Goal: Use online tool/utility: Utilize a website feature to perform a specific function

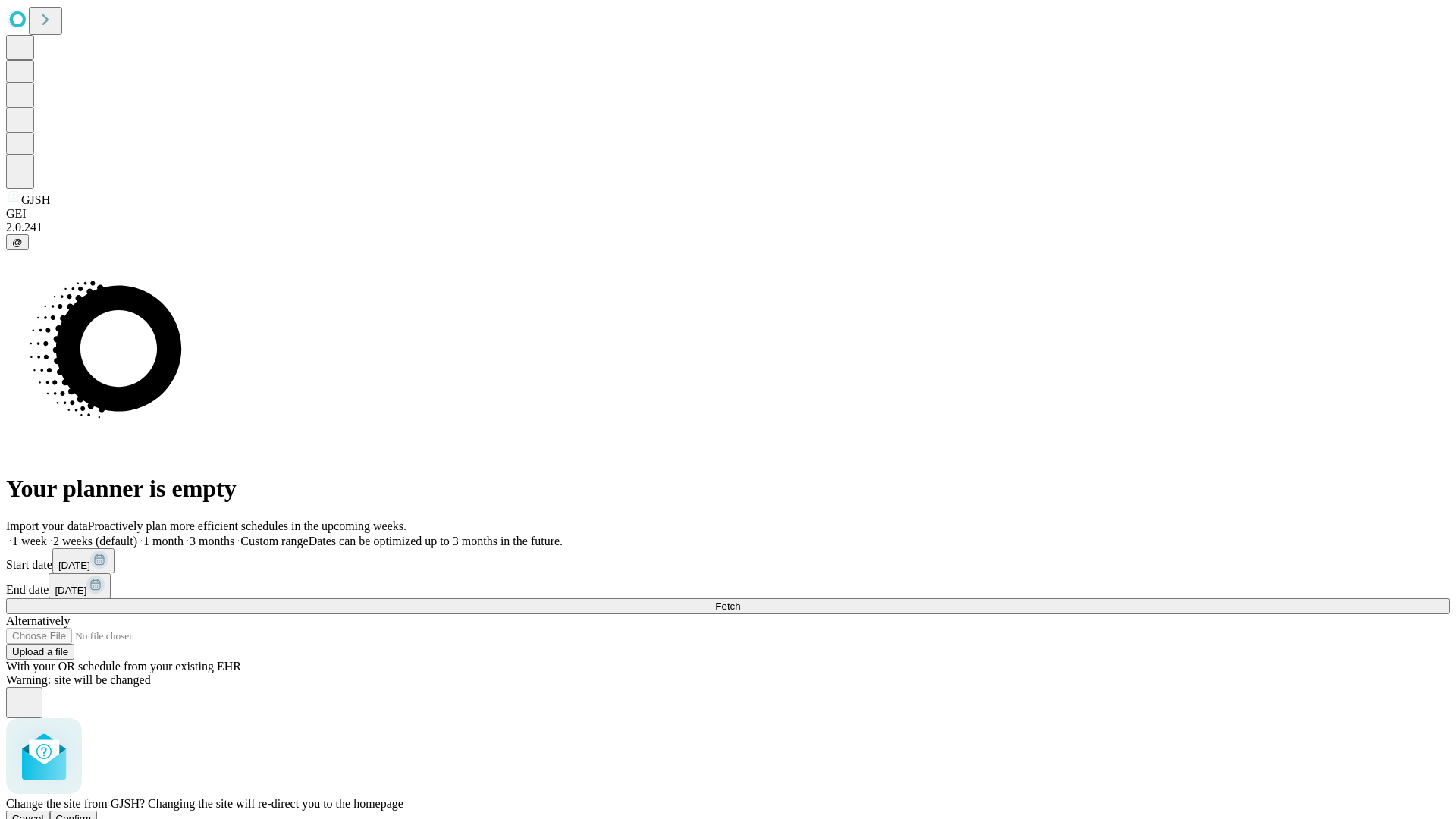
click at [92, 812] on span "Confirm" at bounding box center [73, 818] width 35 height 11
click at [184, 535] on label "1 month" at bounding box center [161, 541] width 46 height 13
click at [740, 601] on span "Fetch" at bounding box center [727, 606] width 25 height 11
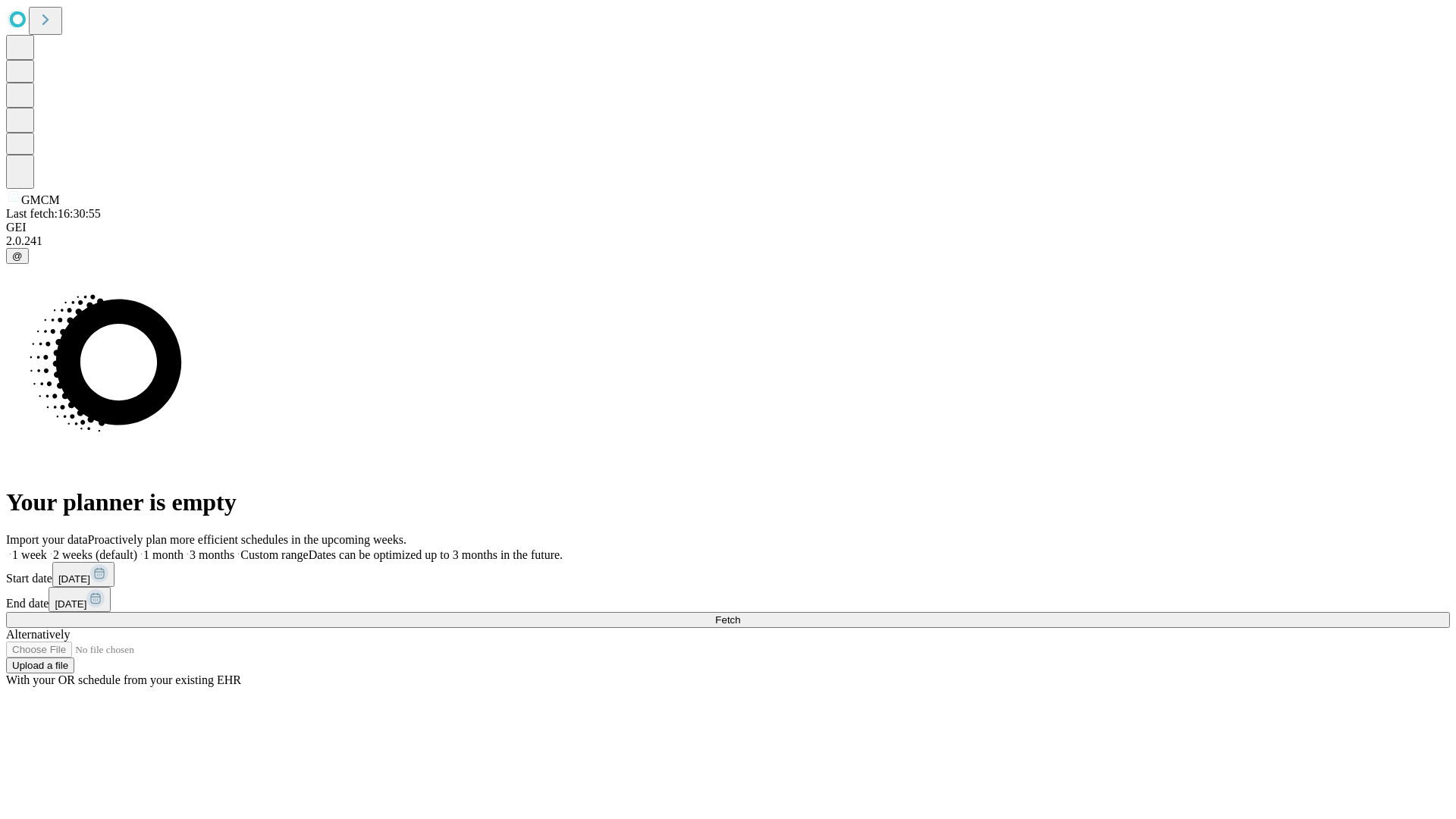
click at [740, 614] on span "Fetch" at bounding box center [727, 619] width 25 height 11
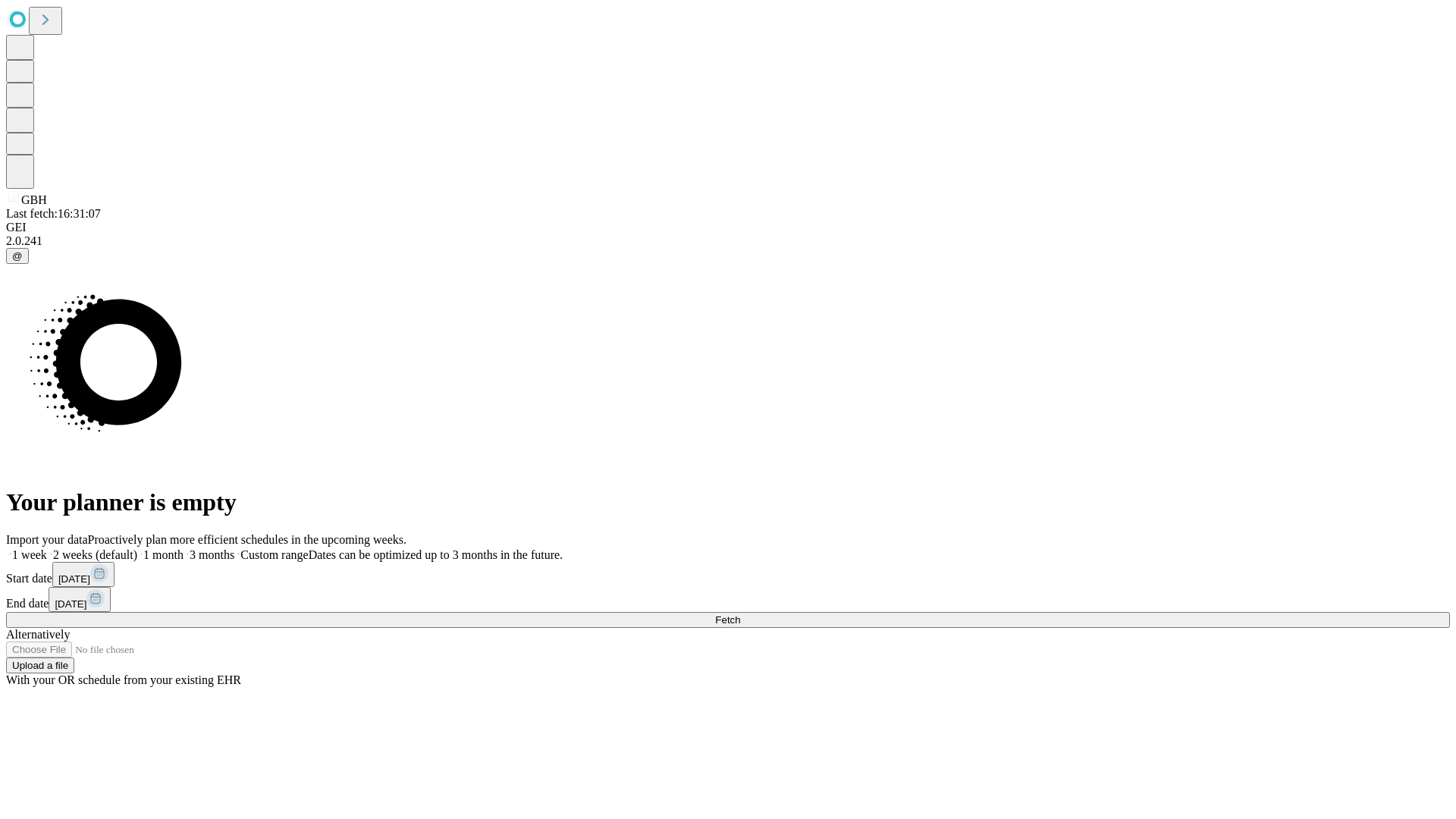
click at [184, 548] on label "1 month" at bounding box center [161, 554] width 46 height 13
click at [740, 614] on span "Fetch" at bounding box center [727, 619] width 25 height 11
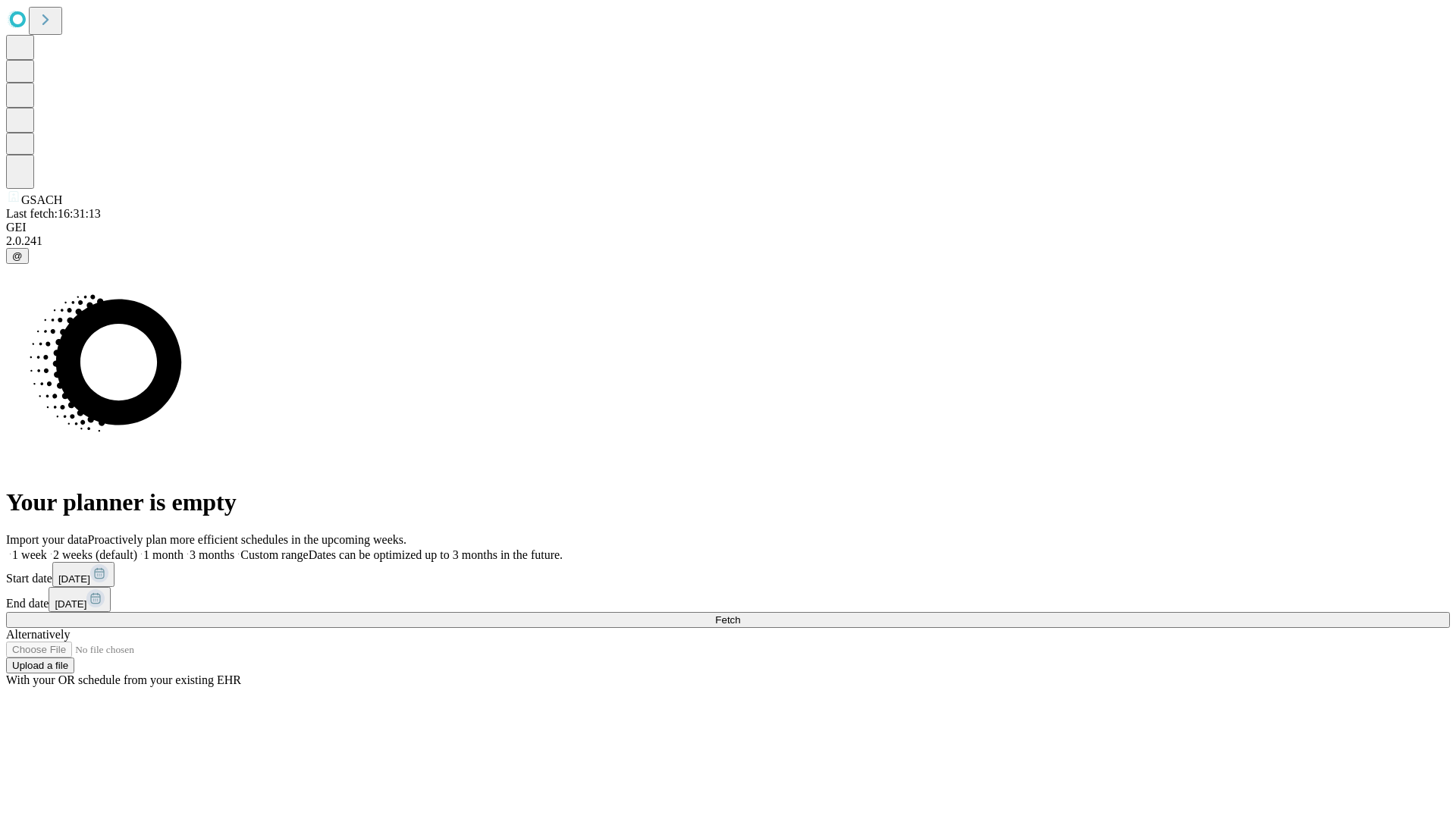
click at [184, 548] on label "1 month" at bounding box center [161, 554] width 46 height 13
click at [740, 614] on span "Fetch" at bounding box center [727, 619] width 25 height 11
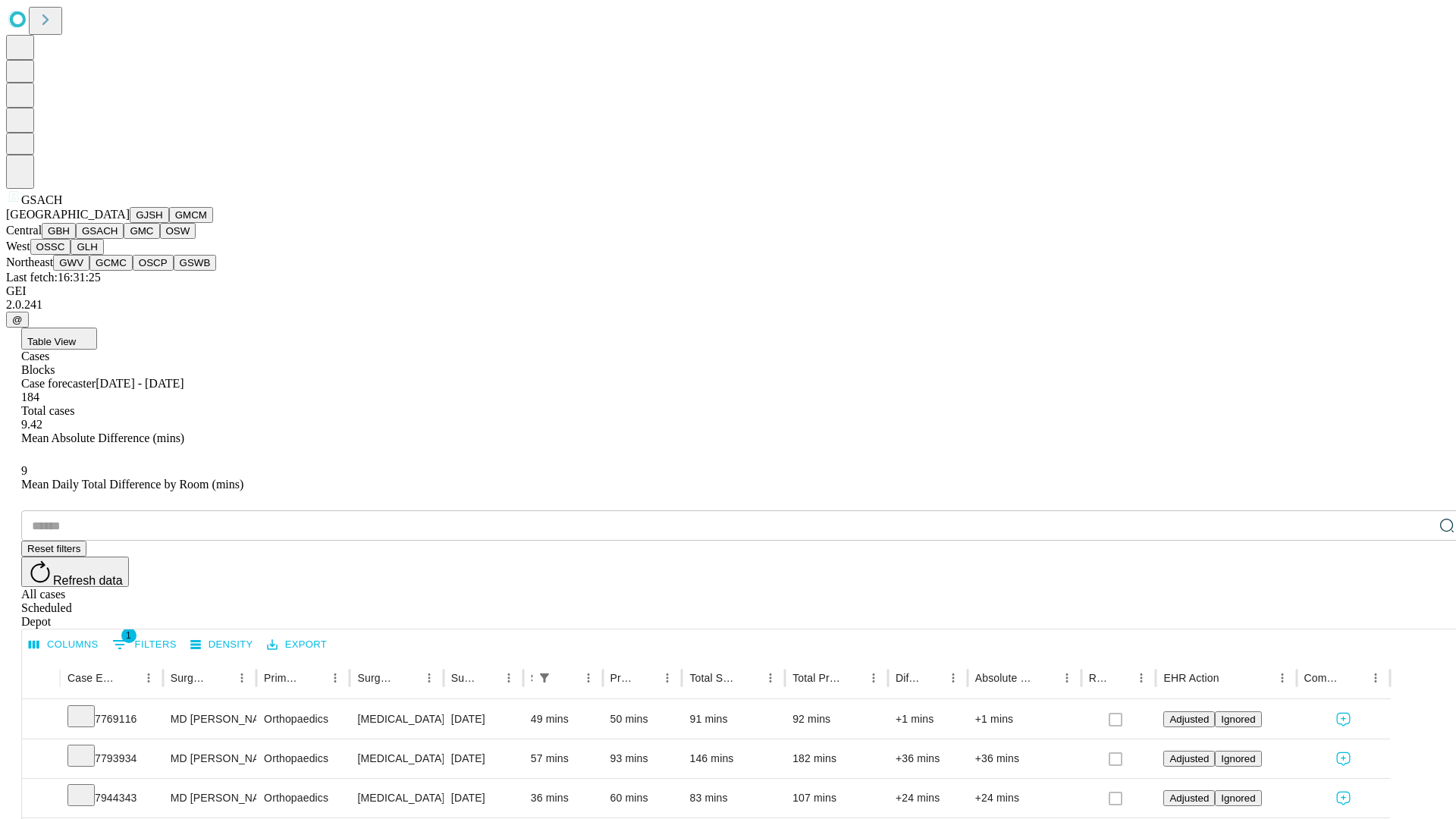
click at [124, 239] on button "GMC" at bounding box center [141, 230] width 35 height 16
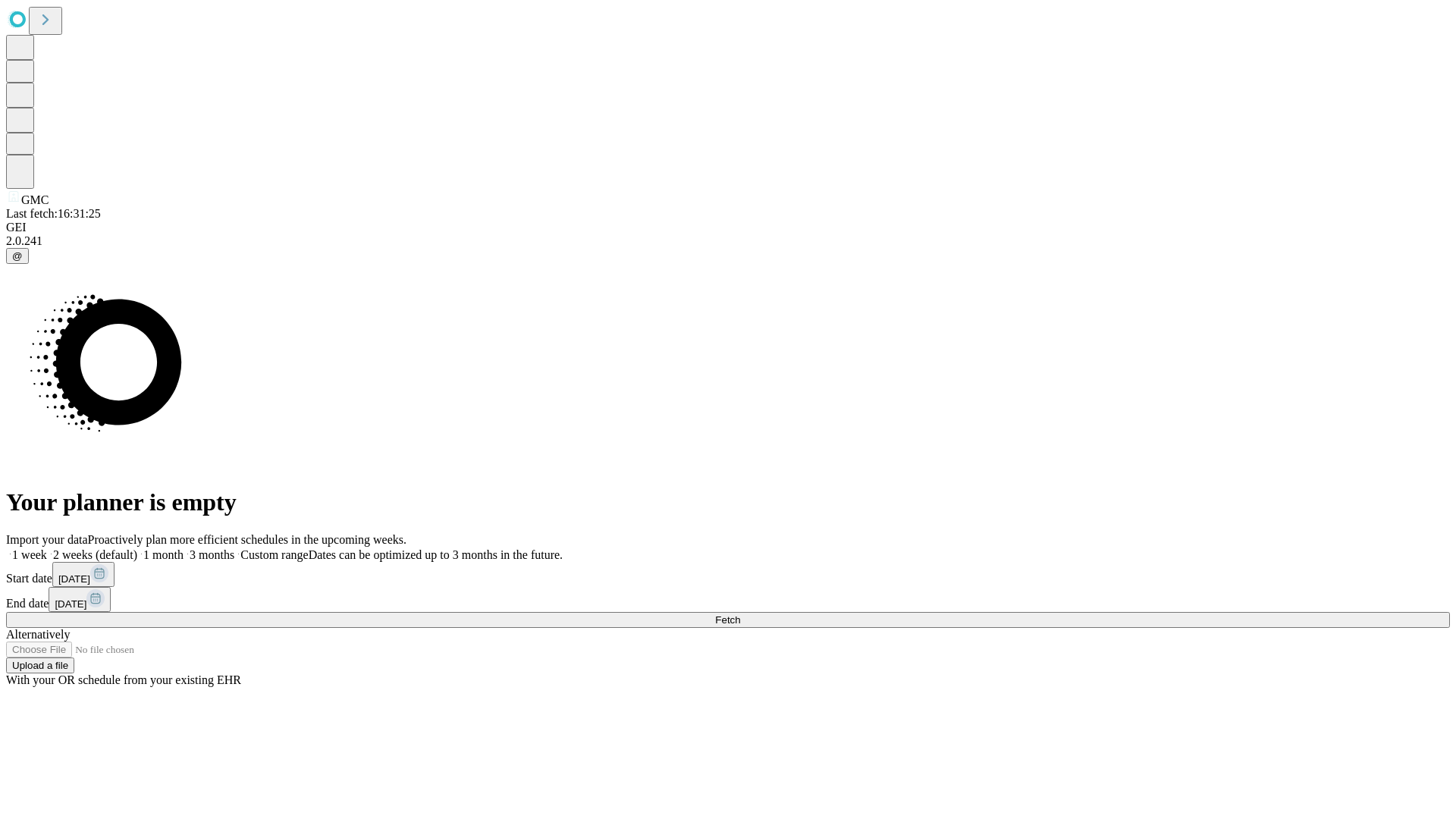
click at [184, 548] on label "1 month" at bounding box center [161, 554] width 46 height 13
click at [740, 614] on span "Fetch" at bounding box center [727, 619] width 25 height 11
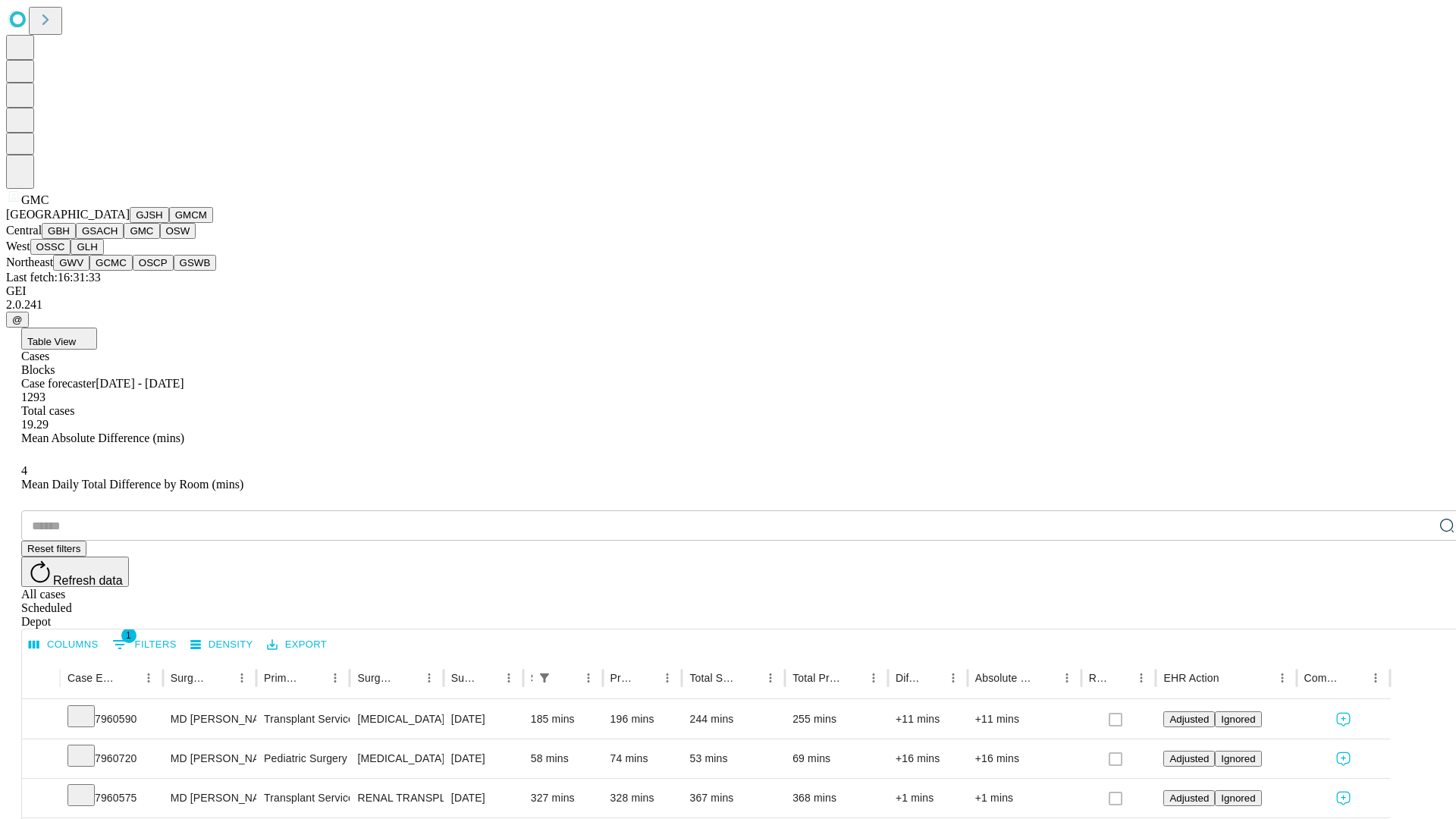
click at [160, 239] on button "OSW" at bounding box center [177, 230] width 36 height 16
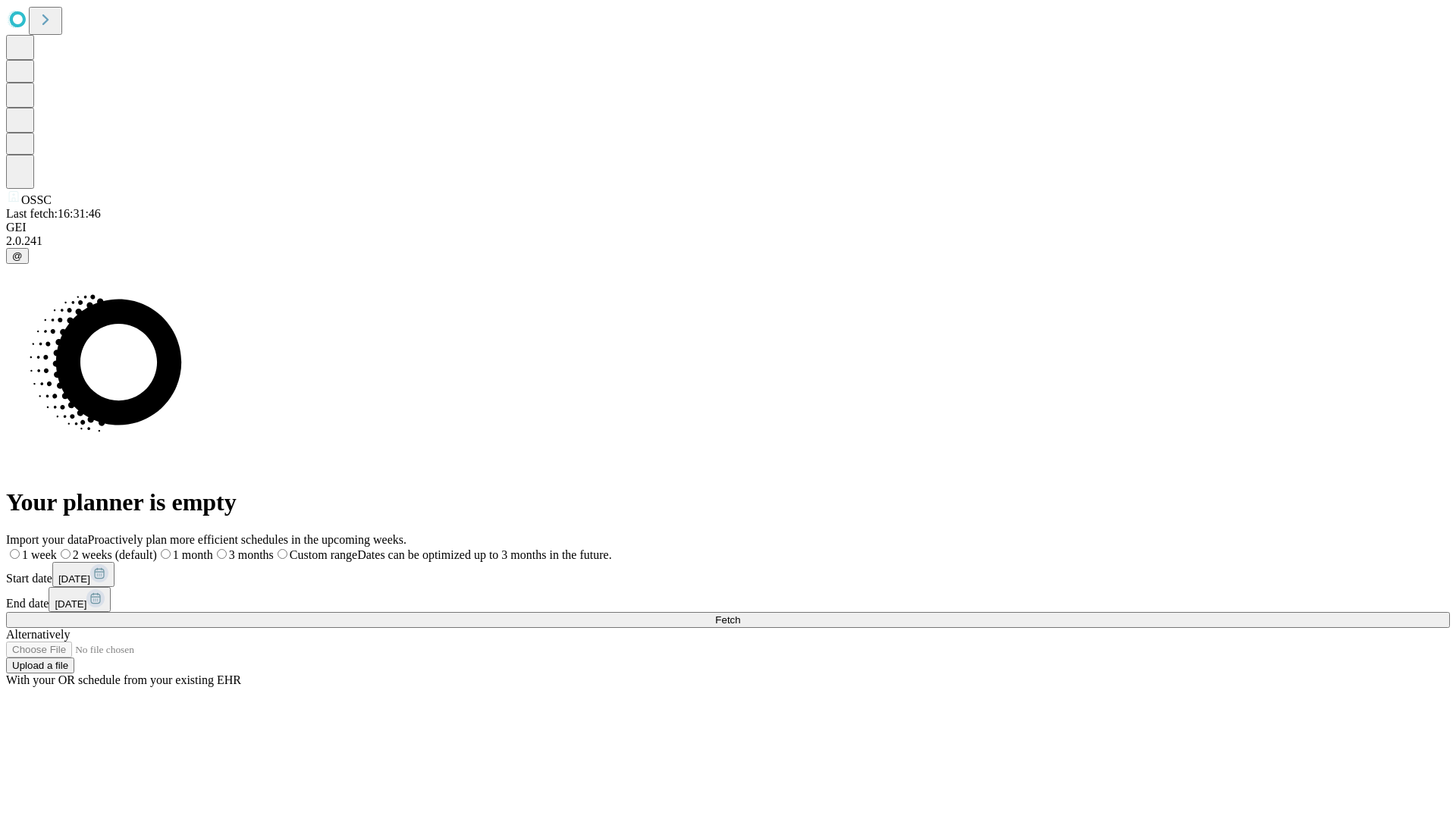
click at [740, 614] on span "Fetch" at bounding box center [727, 619] width 25 height 11
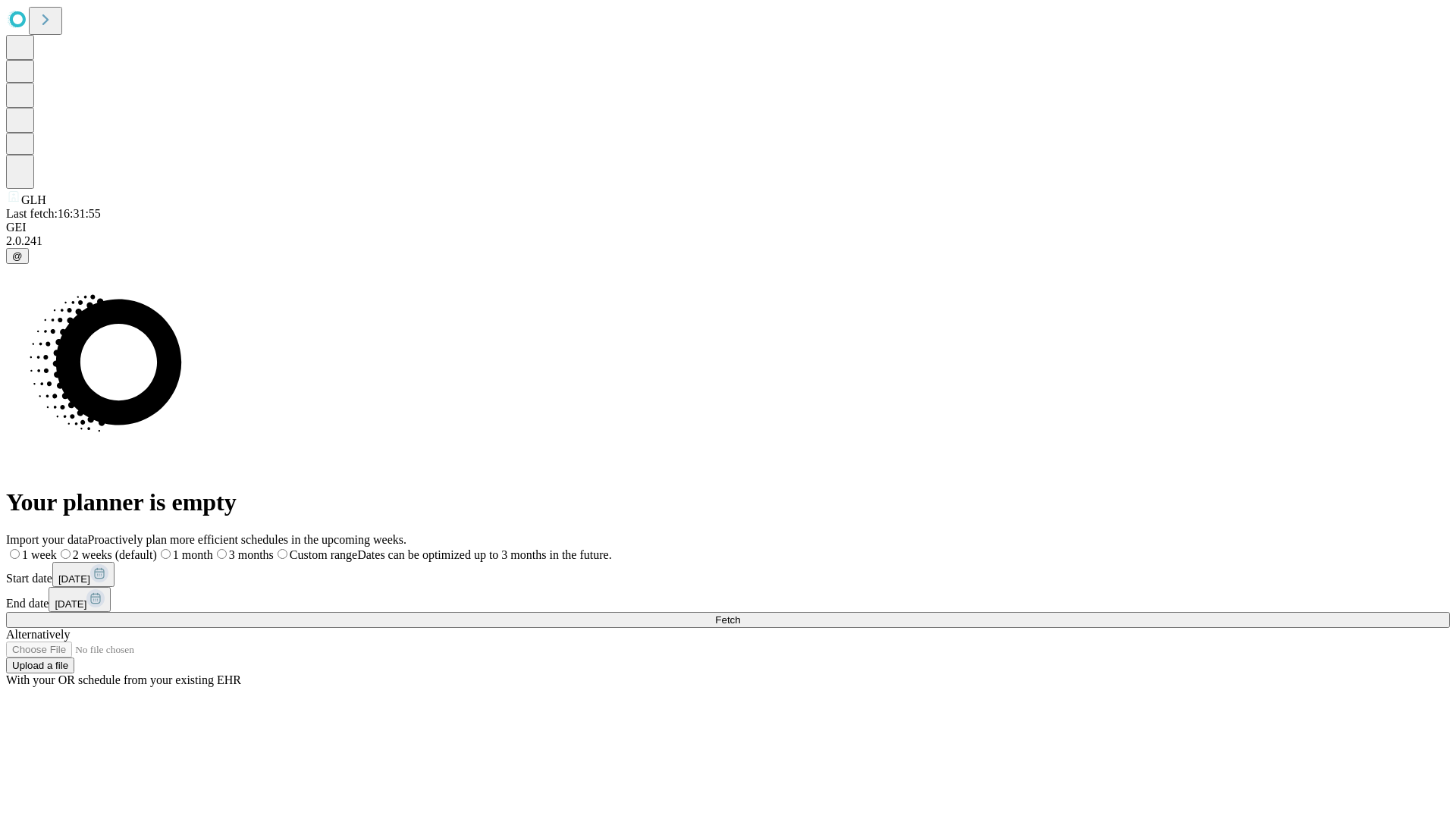
click at [740, 614] on span "Fetch" at bounding box center [727, 619] width 25 height 11
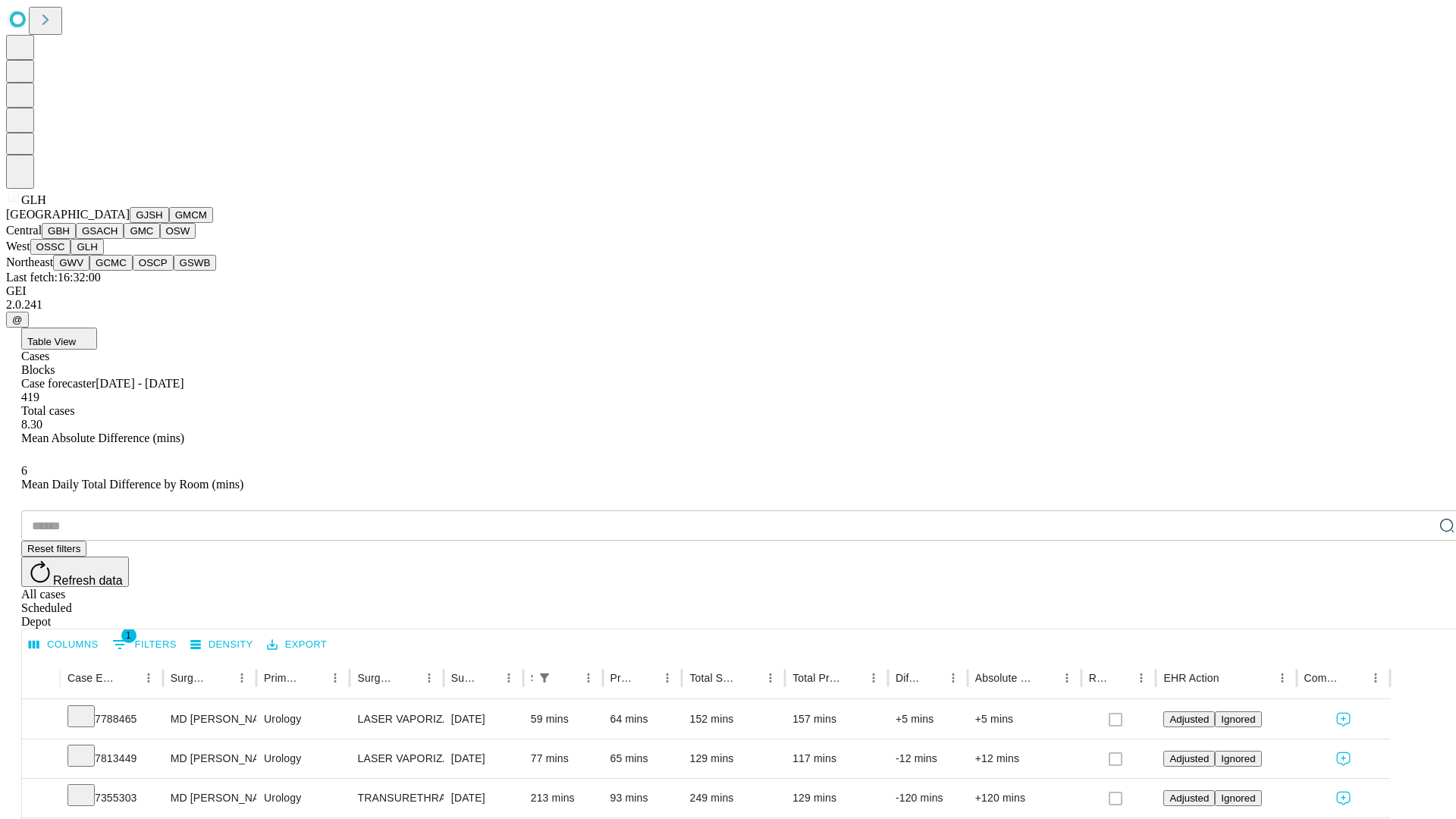
click at [89, 271] on button "GWV" at bounding box center [71, 262] width 36 height 16
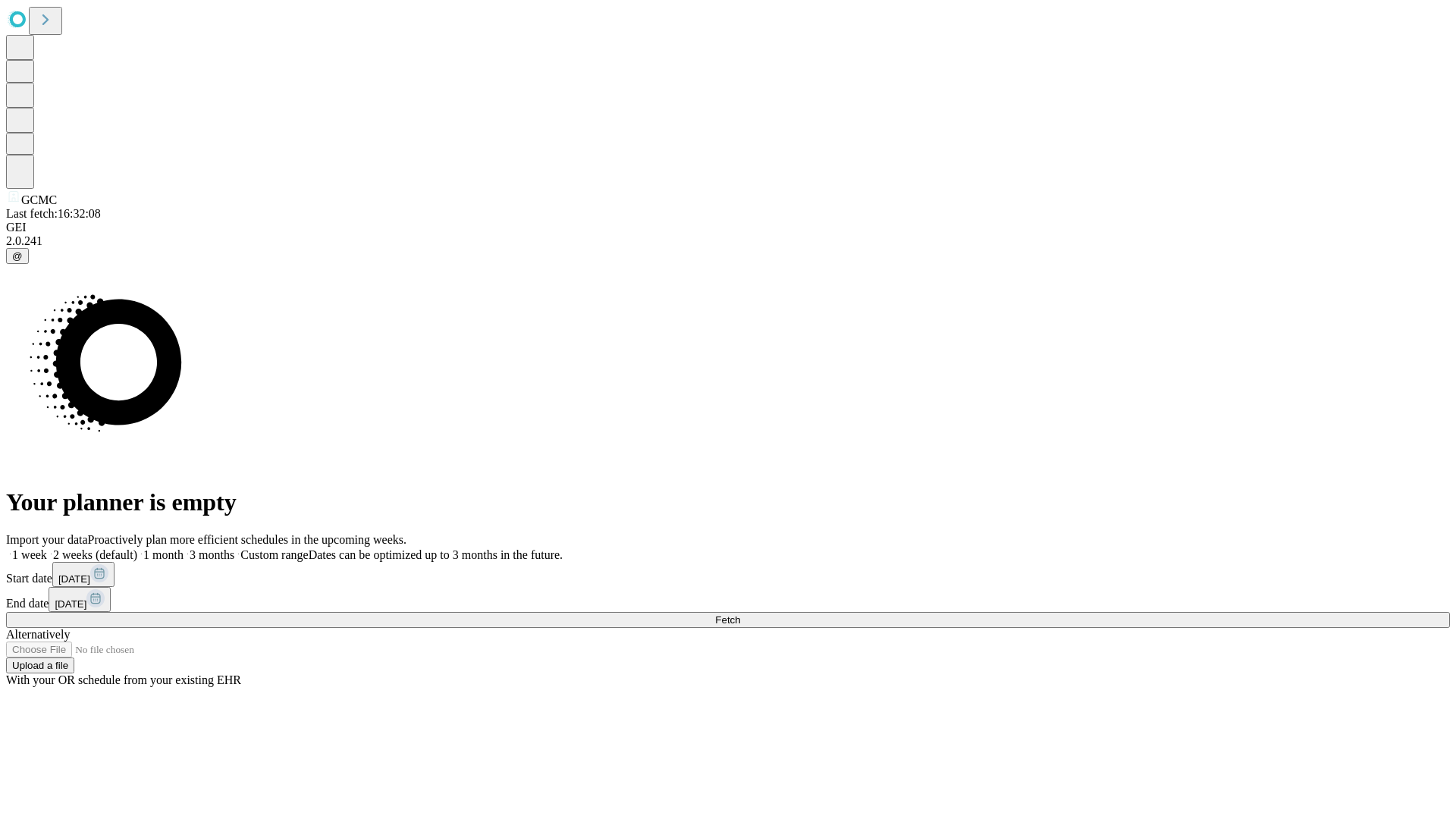
click at [740, 614] on span "Fetch" at bounding box center [727, 619] width 25 height 11
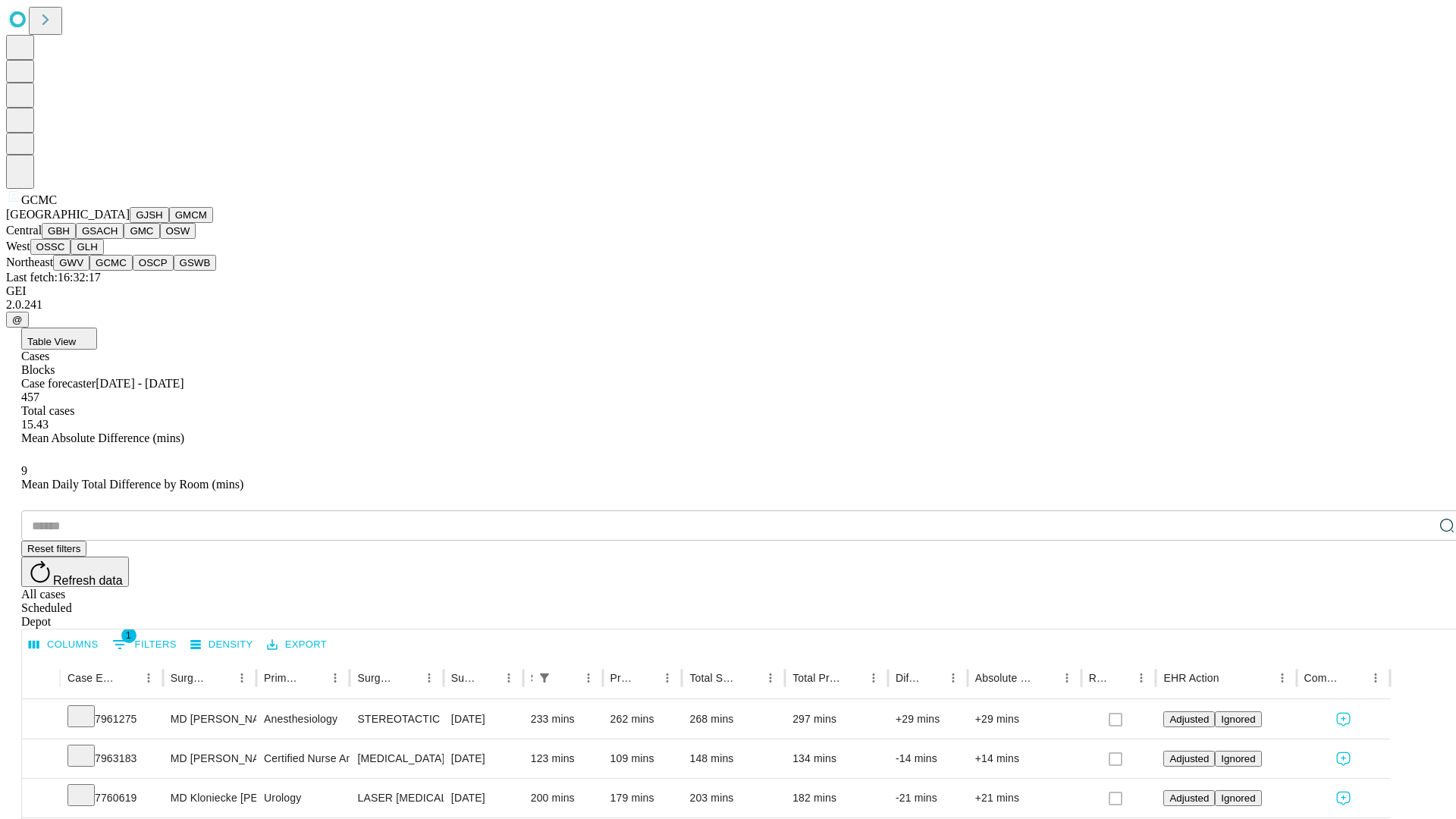
click at [133, 271] on button "OSCP" at bounding box center [153, 262] width 41 height 16
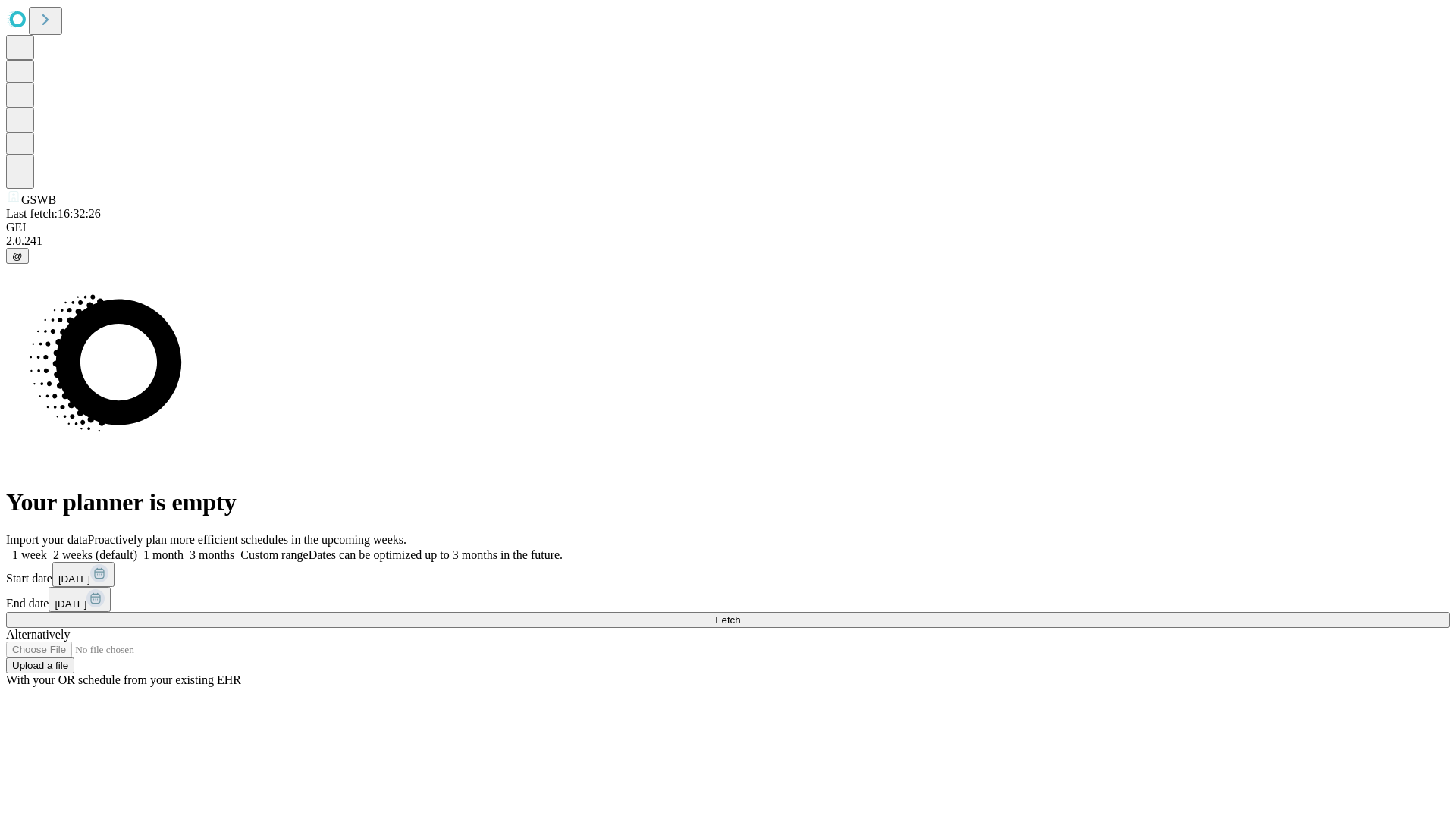
click at [184, 548] on label "1 month" at bounding box center [161, 554] width 46 height 13
click at [740, 614] on span "Fetch" at bounding box center [727, 619] width 25 height 11
